Goal: Task Accomplishment & Management: Use online tool/utility

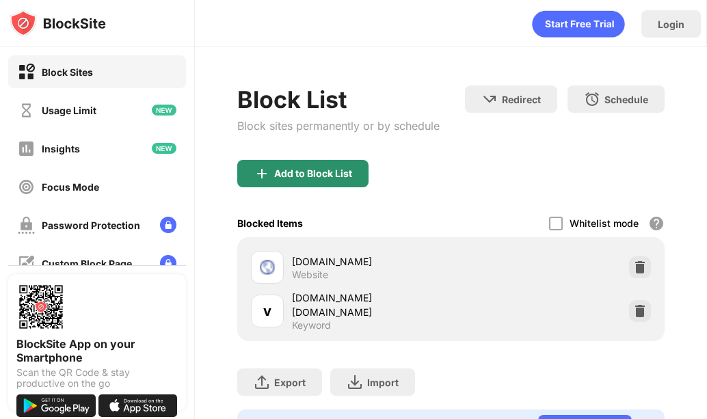
click at [280, 175] on div "Add to Block List" at bounding box center [313, 173] width 78 height 11
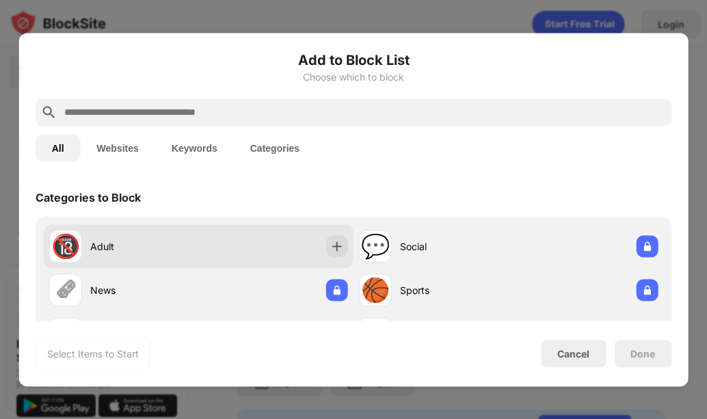
click at [312, 236] on div "🔞 Adult" at bounding box center [199, 246] width 310 height 44
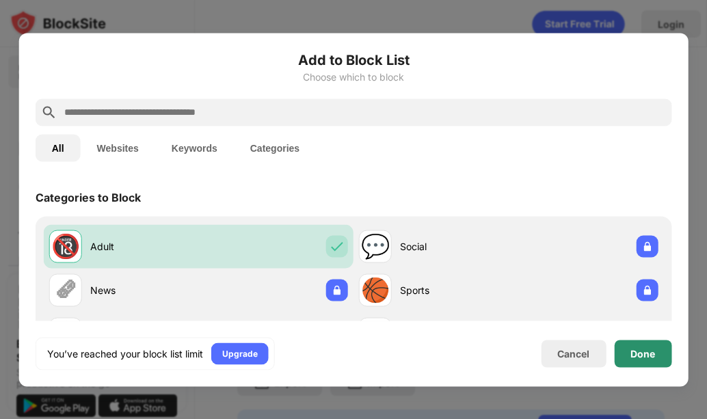
click at [631, 353] on div "Done" at bounding box center [642, 353] width 25 height 11
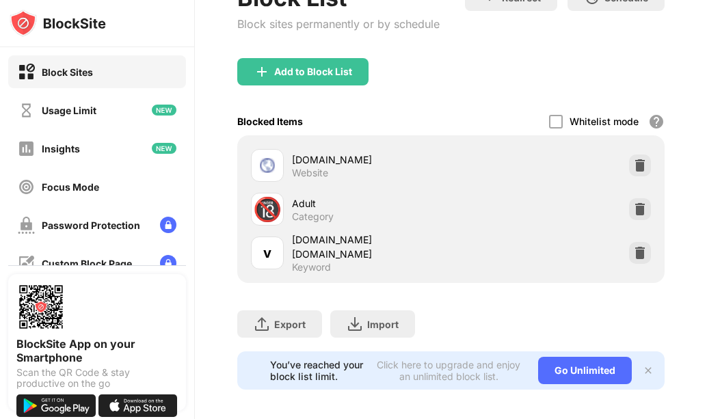
scroll to position [121, 0]
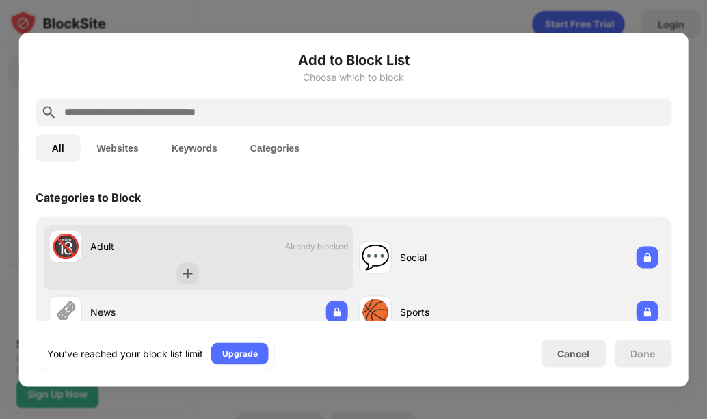
scroll to position [71, 0]
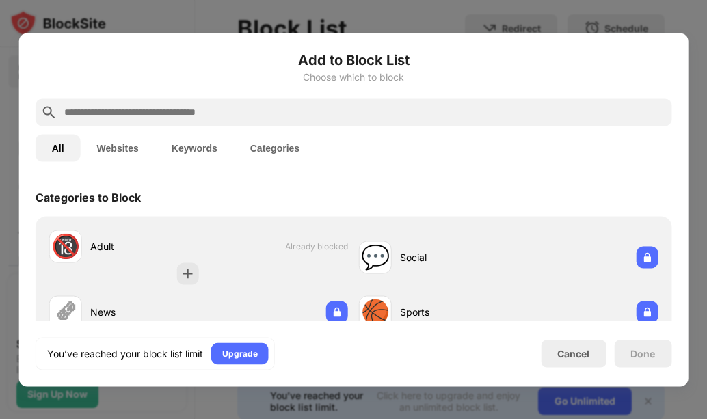
drag, startPoint x: 283, startPoint y: 263, endPoint x: 610, endPoint y: 54, distance: 388.5
click at [610, 54] on div "Add to Block List Choose which to block All Websites Keywords Categories Catego…" at bounding box center [354, 209] width 636 height 321
